Goal: Communication & Community: Answer question/provide support

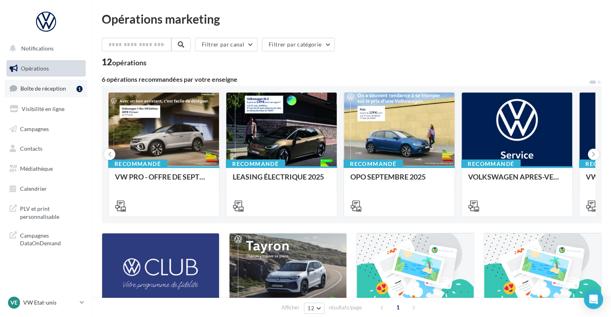
click at [45, 92] on link "Boîte de réception 1" at bounding box center [46, 88] width 83 height 17
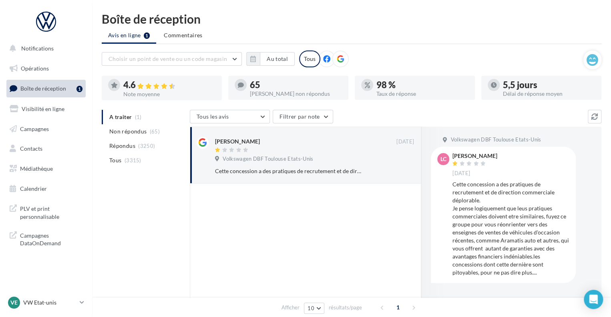
drag, startPoint x: 511, startPoint y: 155, endPoint x: 456, endPoint y: 158, distance: 55.0
click at [456, 158] on div "Laurent CATINOIS 15 sept." at bounding box center [511, 165] width 117 height 24
drag, startPoint x: 563, startPoint y: 163, endPoint x: 554, endPoint y: 160, distance: 9.8
click at [563, 163] on div "Laurent CATINOIS 15 sept." at bounding box center [511, 165] width 117 height 24
click at [521, 158] on div "Laurent CATINOIS 15 sept." at bounding box center [511, 165] width 117 height 24
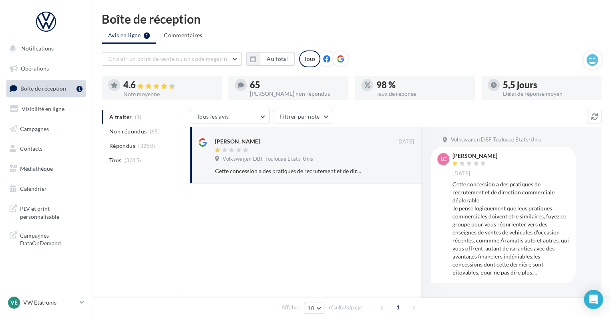
drag, startPoint x: 511, startPoint y: 156, endPoint x: 462, endPoint y: 155, distance: 49.7
click at [462, 155] on div "Laurent CATINOIS 15 sept." at bounding box center [511, 165] width 117 height 24
drag, startPoint x: 452, startPoint y: 153, endPoint x: 500, endPoint y: 155, distance: 47.7
click at [500, 155] on div "LC Laurent CATINOIS 15 sept. Cette concession a des pratiques de recrutement et…" at bounding box center [504, 214] width 132 height 123
click at [518, 155] on div "Laurent CATINOIS 15 sept." at bounding box center [511, 165] width 117 height 24
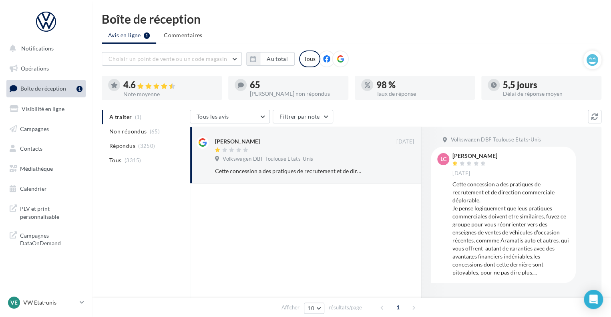
drag, startPoint x: 510, startPoint y: 153, endPoint x: 470, endPoint y: 153, distance: 40.1
click at [470, 153] on div "Laurent CATINOIS 15 sept." at bounding box center [511, 165] width 117 height 24
click at [471, 152] on div "LC Laurent CATINOIS 15 sept. Cette concession a des pratiques de recrutement et…" at bounding box center [503, 215] width 145 height 136
click at [455, 153] on div "Laurent CATINOIS" at bounding box center [475, 156] width 45 height 6
drag, startPoint x: 453, startPoint y: 155, endPoint x: 499, endPoint y: 155, distance: 46.1
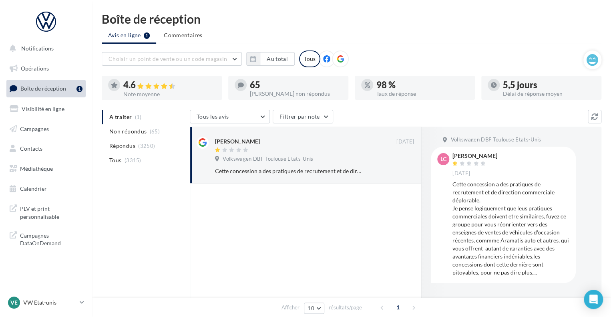
click at [499, 155] on div "Laurent CATINOIS 15 sept." at bounding box center [511, 165] width 117 height 24
drag, startPoint x: 496, startPoint y: 155, endPoint x: 521, endPoint y: 158, distance: 25.5
click at [520, 158] on div "Laurent CATINOIS 15 sept." at bounding box center [511, 165] width 117 height 24
drag, startPoint x: 512, startPoint y: 156, endPoint x: 488, endPoint y: 156, distance: 24.8
click at [488, 156] on div "Laurent CATINOIS 15 sept." at bounding box center [511, 165] width 117 height 24
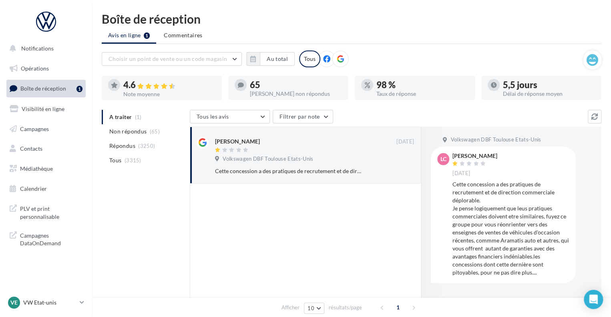
click at [490, 154] on div "Laurent CATINOIS" at bounding box center [475, 156] width 45 height 6
click at [456, 153] on div "Laurent CATINOIS" at bounding box center [475, 156] width 45 height 6
drag, startPoint x: 452, startPoint y: 153, endPoint x: 498, endPoint y: 155, distance: 46.5
click at [498, 155] on div "LC Laurent CATINOIS 15 sept. Cette concession a des pratiques de recrutement et…" at bounding box center [504, 214] width 132 height 123
copy div "Laurent CATINOIS"
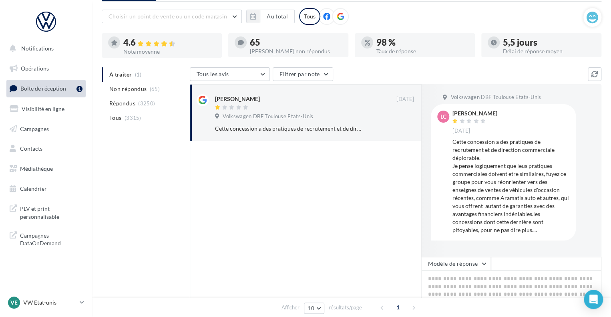
scroll to position [127, 0]
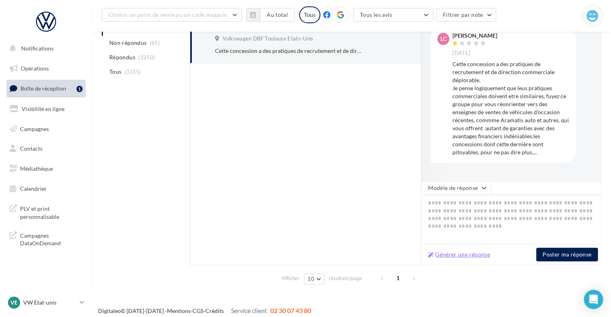
click at [450, 252] on button "Générer une réponse" at bounding box center [459, 255] width 69 height 10
type textarea "**********"
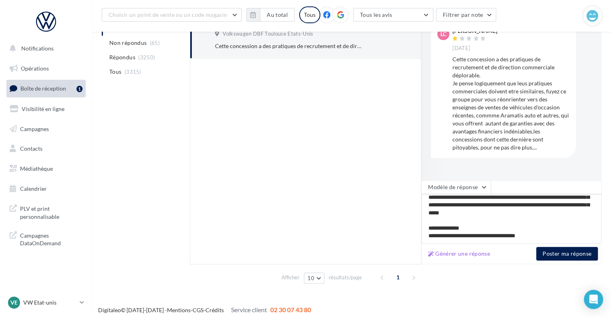
scroll to position [0, 0]
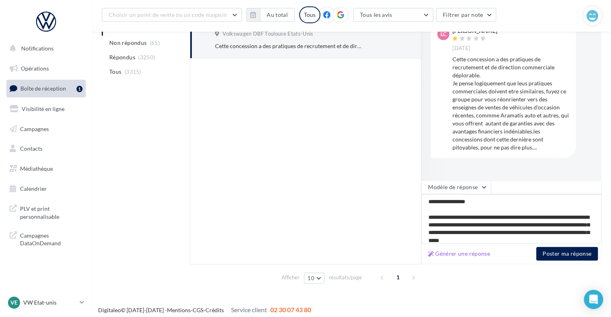
drag, startPoint x: 547, startPoint y: 232, endPoint x: 398, endPoint y: 162, distance: 164.2
click at [398, 162] on div "Laurent CATINOIS 15 sept. Volkswagen DBF Toulouse Etats-Unis Cette concession a…" at bounding box center [396, 133] width 412 height 263
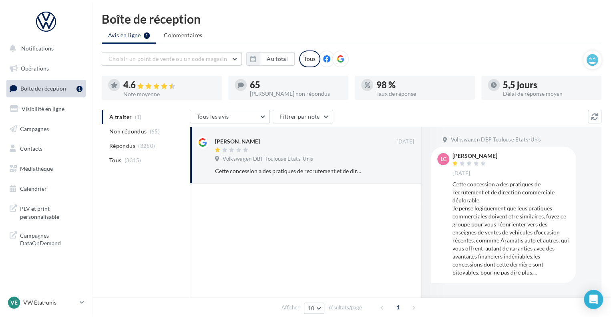
scroll to position [40, 0]
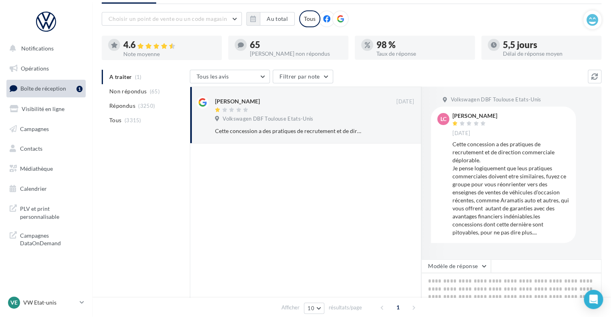
click at [374, 226] on div at bounding box center [306, 243] width 232 height 200
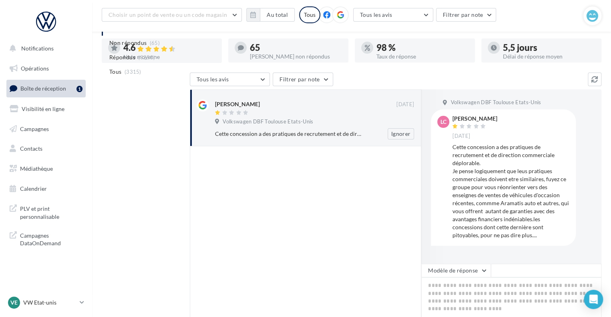
scroll to position [0, 0]
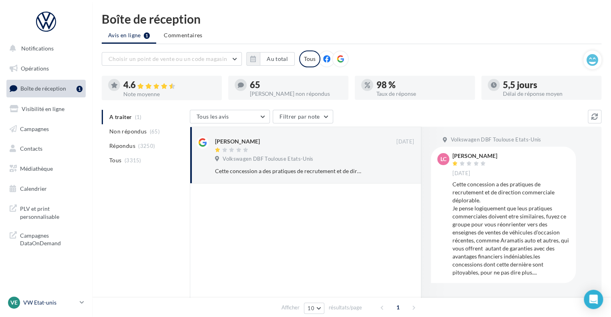
click at [80, 303] on icon at bounding box center [82, 302] width 4 height 7
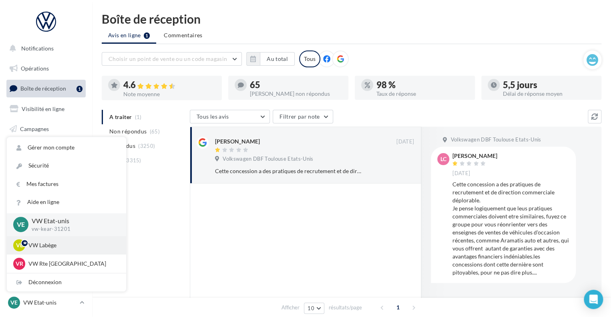
click at [56, 243] on p "VW Labège" at bounding box center [72, 245] width 88 height 8
